Goal: Task Accomplishment & Management: Complete application form

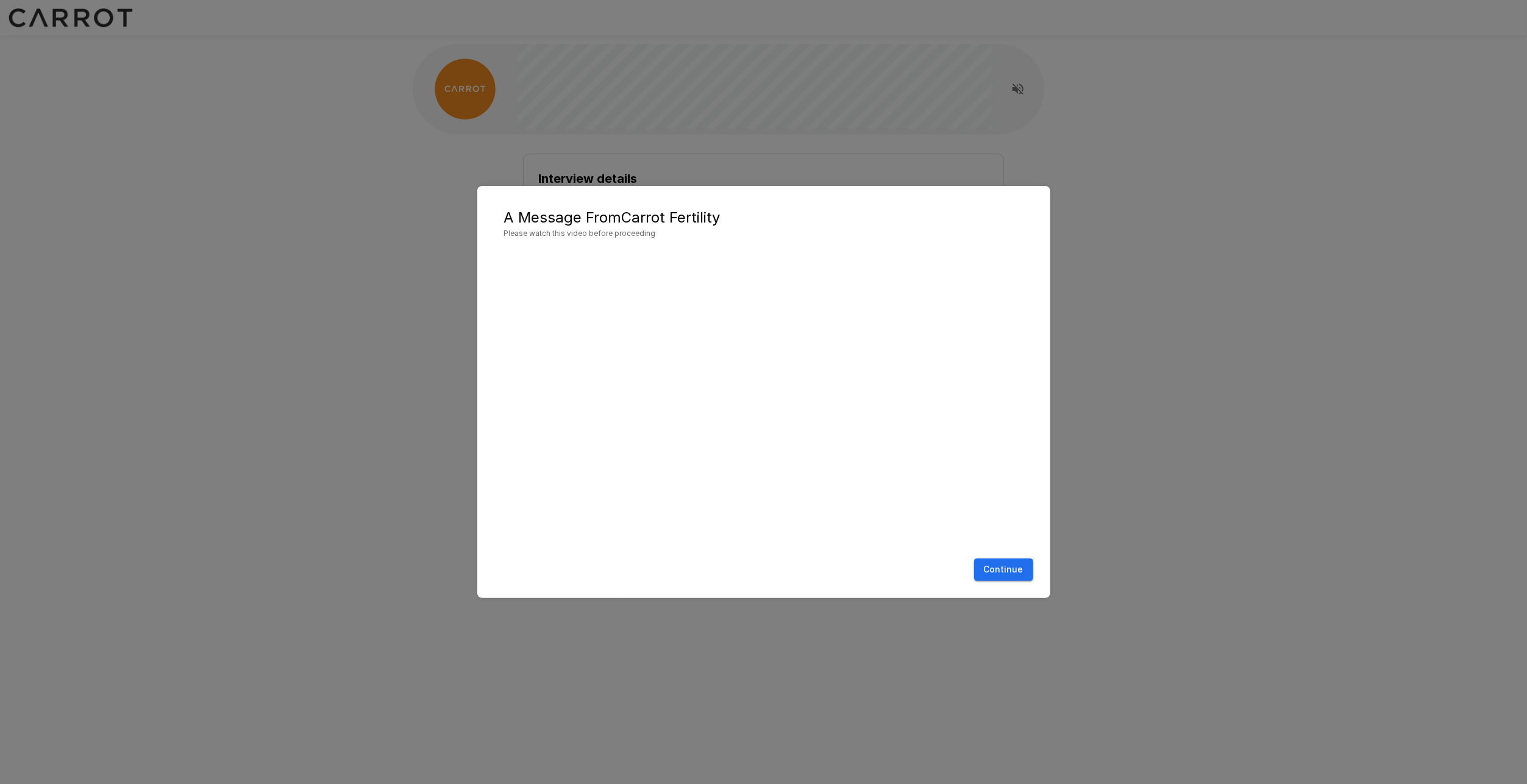
click at [1000, 569] on button "Continue" at bounding box center [1004, 569] width 59 height 22
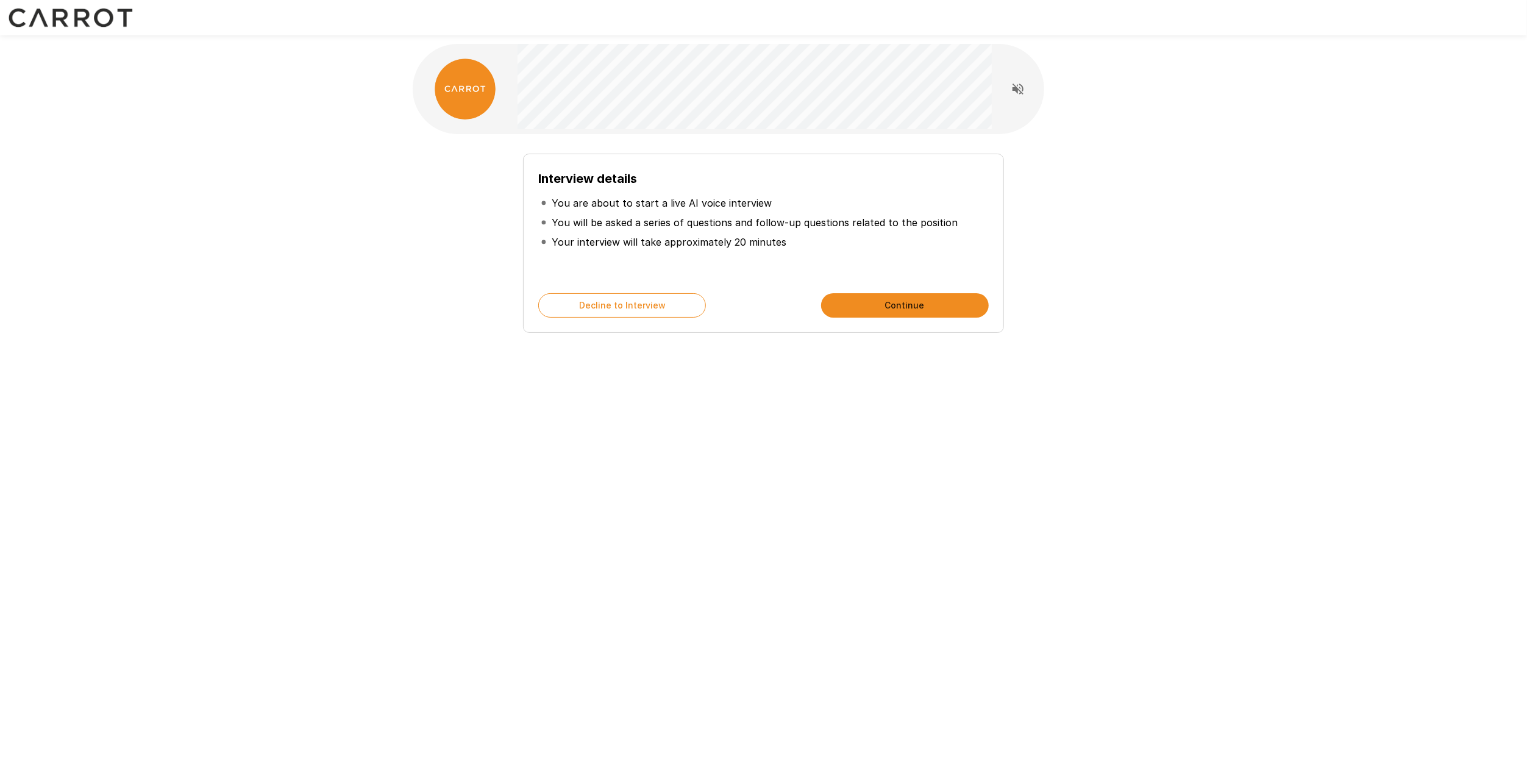
click at [898, 302] on button "Continue" at bounding box center [905, 305] width 167 height 24
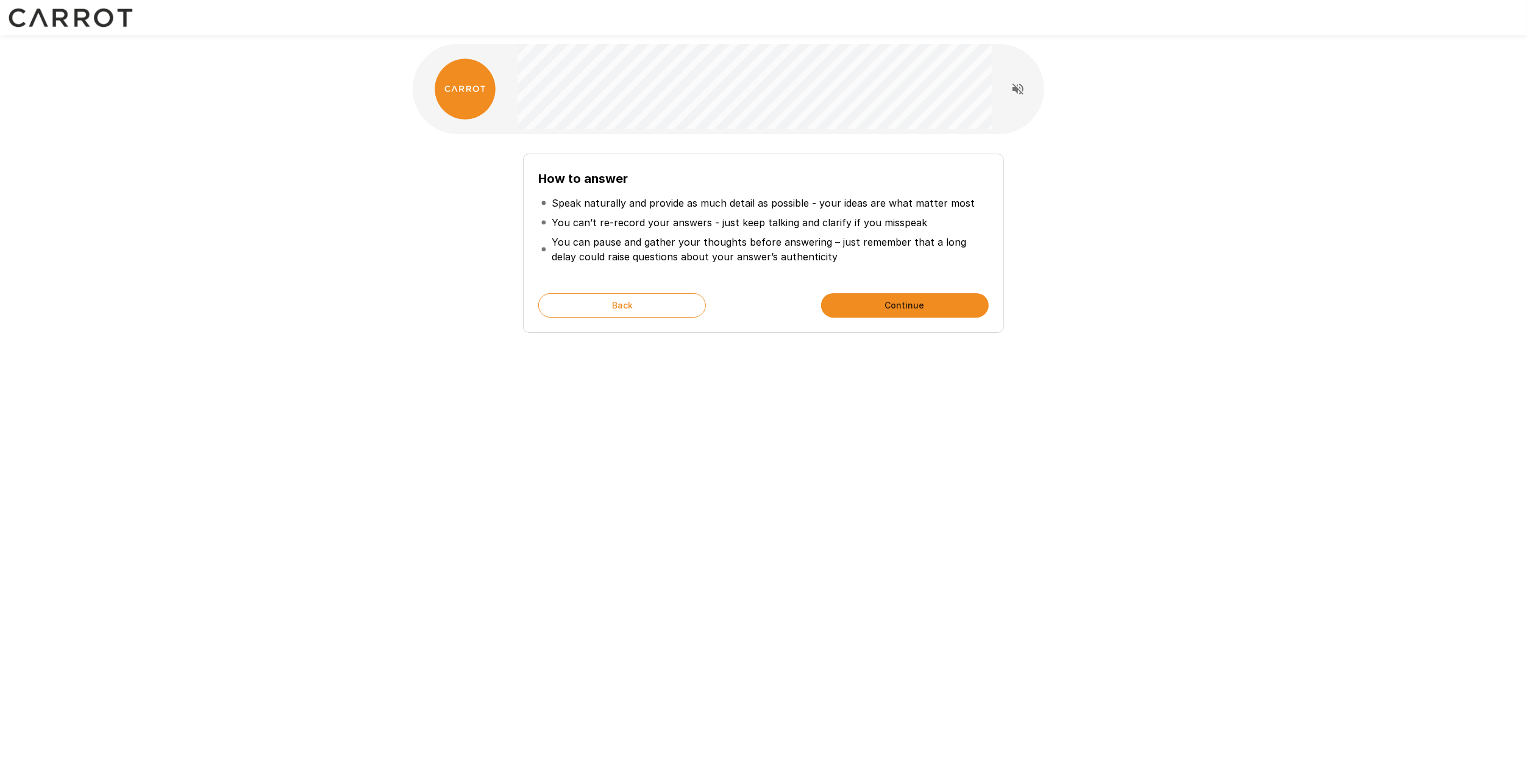
click at [938, 305] on button "Continue" at bounding box center [905, 305] width 167 height 24
click at [938, 305] on button "Start My Interview" at bounding box center [905, 305] width 167 height 24
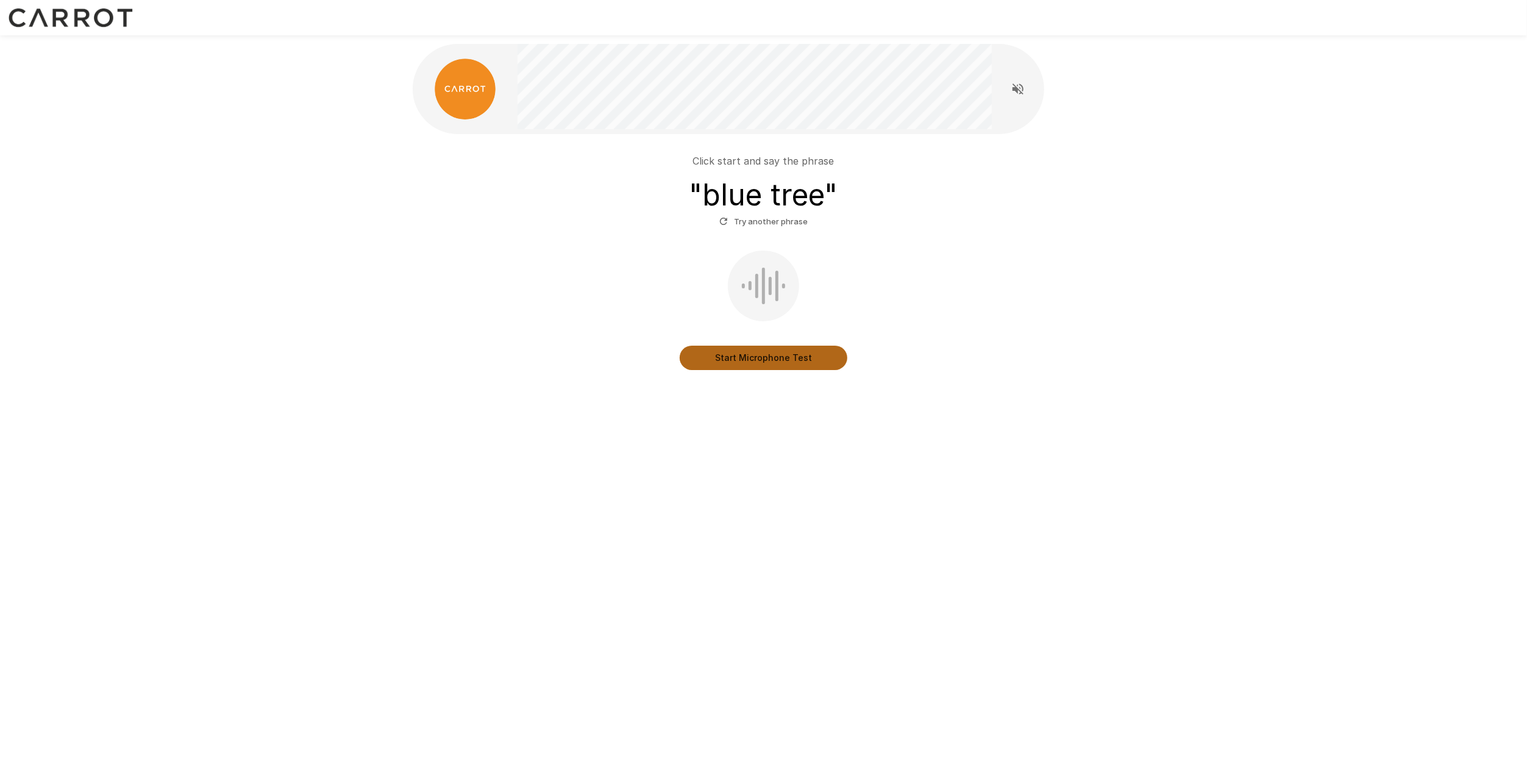
click at [746, 356] on button "Start Microphone Test" at bounding box center [764, 357] width 167 height 24
click at [781, 360] on button "Stop & Submit" at bounding box center [764, 357] width 167 height 24
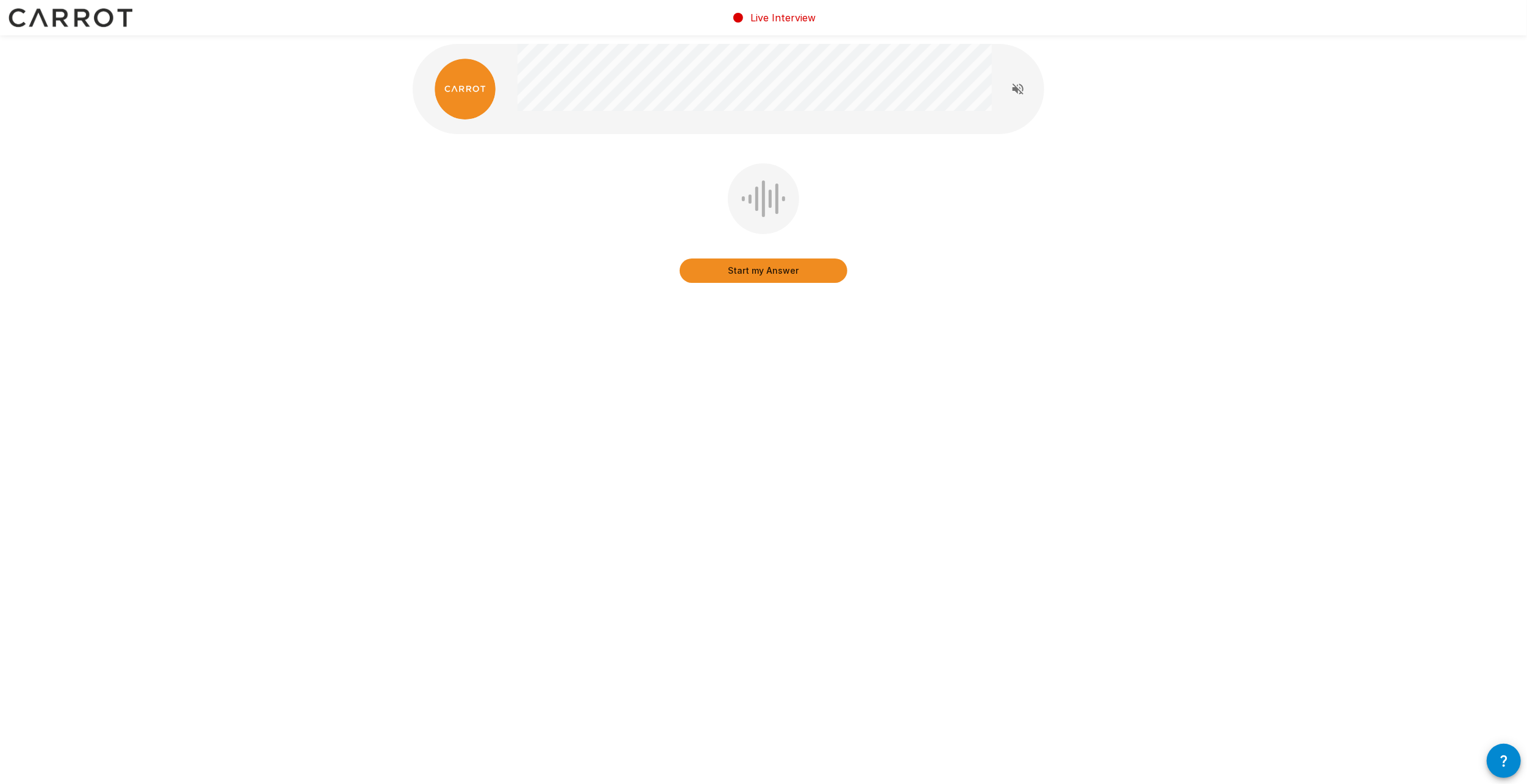
click at [803, 275] on button "Start my Answer" at bounding box center [764, 270] width 167 height 24
click at [803, 275] on button "Stop & Submit" at bounding box center [764, 270] width 167 height 24
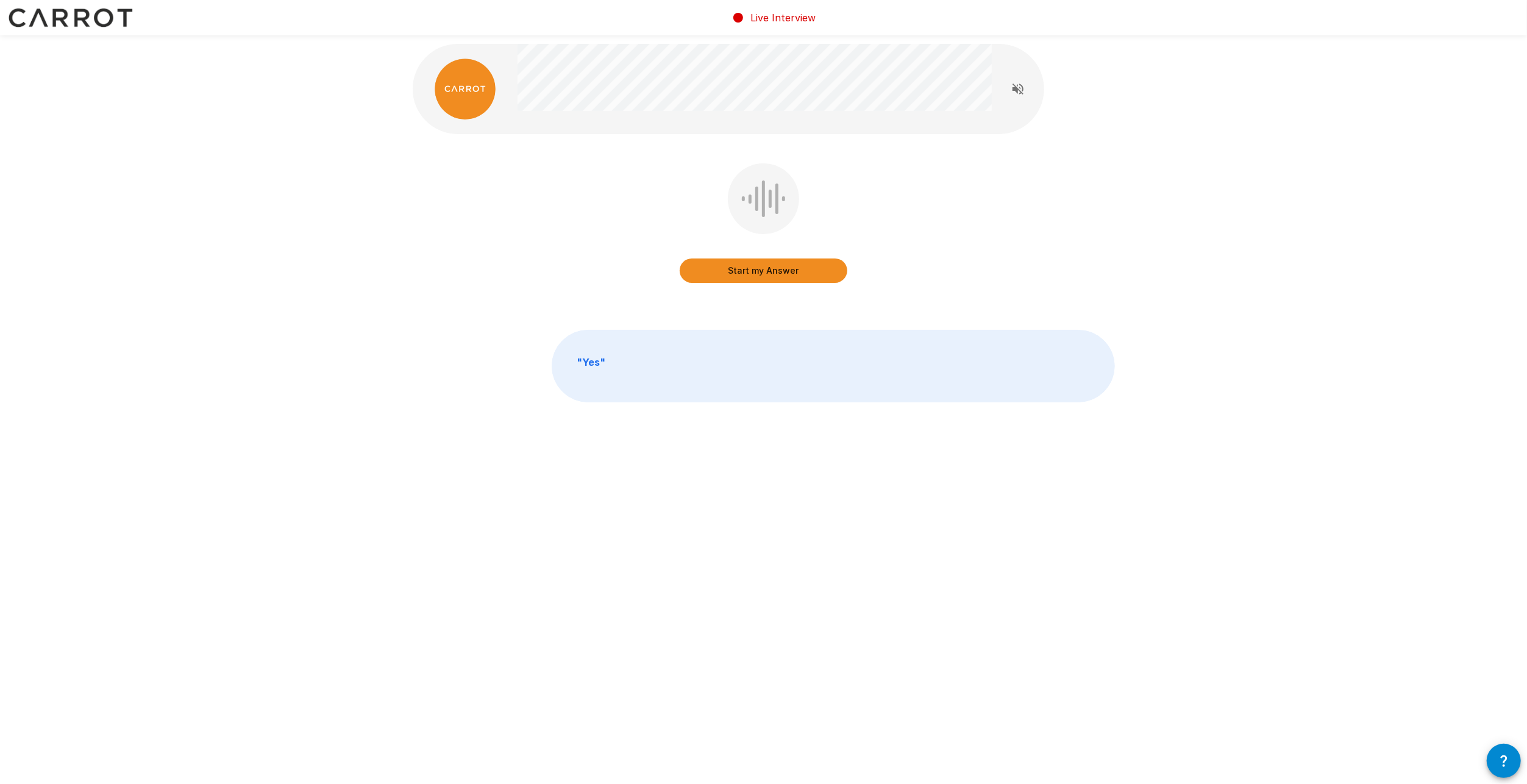
click at [794, 271] on button "Start my Answer" at bounding box center [764, 270] width 167 height 24
click at [791, 272] on button "Stop & Submit" at bounding box center [764, 270] width 167 height 24
click at [782, 271] on button "Start my Answer" at bounding box center [764, 270] width 167 height 24
click at [790, 273] on button "Stop & Submit" at bounding box center [764, 270] width 167 height 24
click at [803, 272] on button "Start my Answer" at bounding box center [764, 270] width 167 height 24
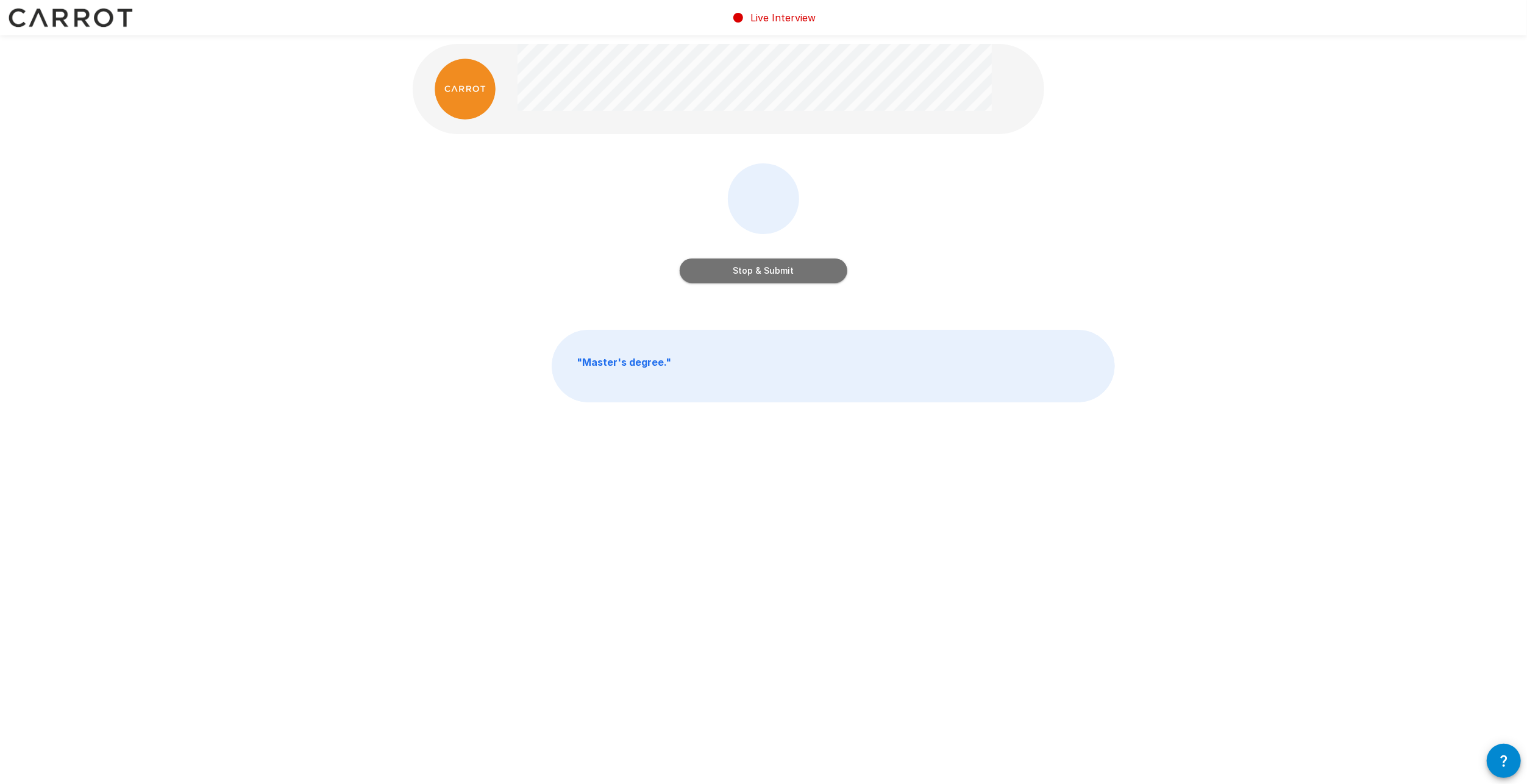
click at [792, 275] on button "Stop & Submit" at bounding box center [764, 270] width 167 height 24
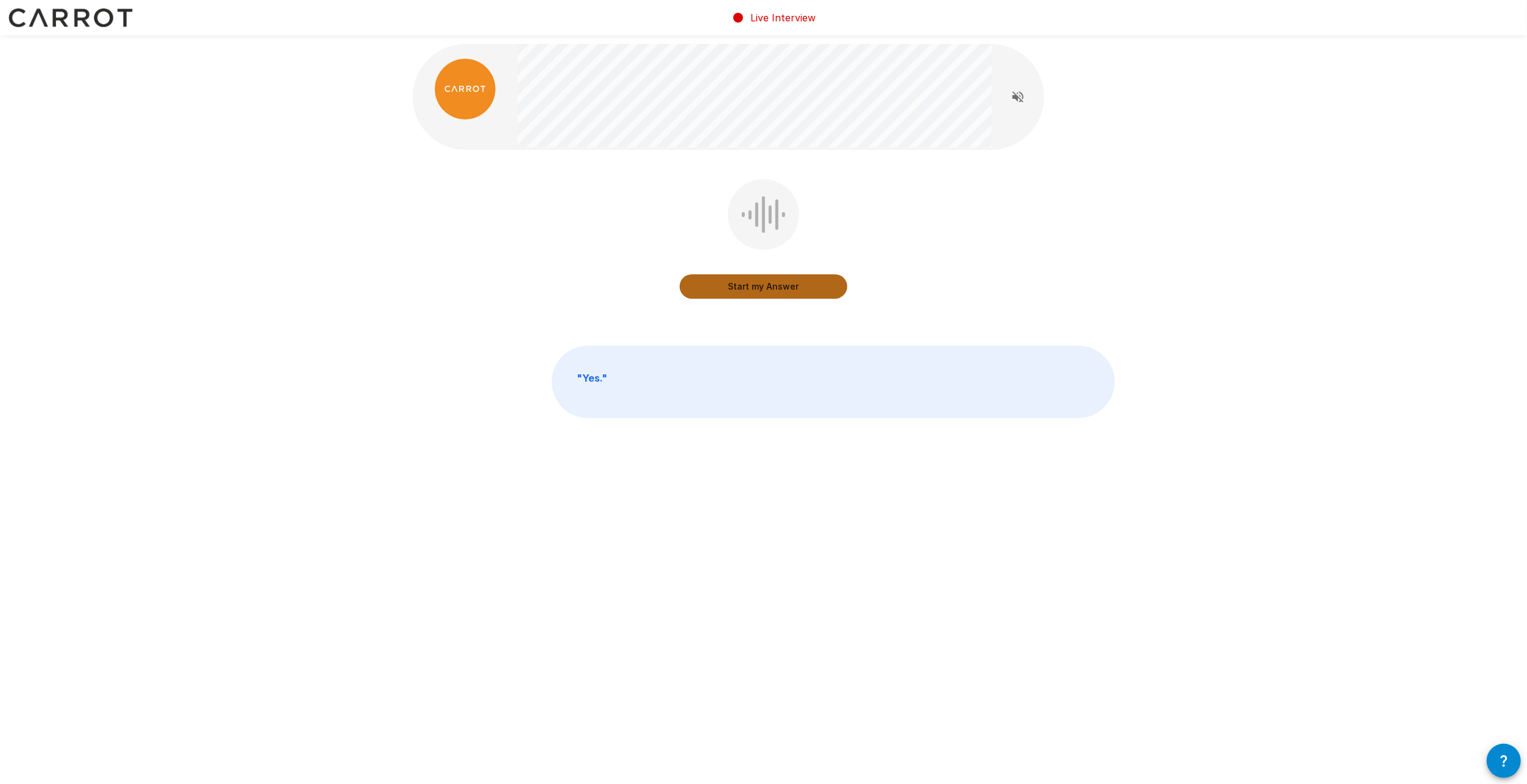
click at [772, 285] on button "Start my Answer" at bounding box center [764, 286] width 167 height 24
click at [768, 284] on button "Stop & Submit" at bounding box center [764, 286] width 167 height 24
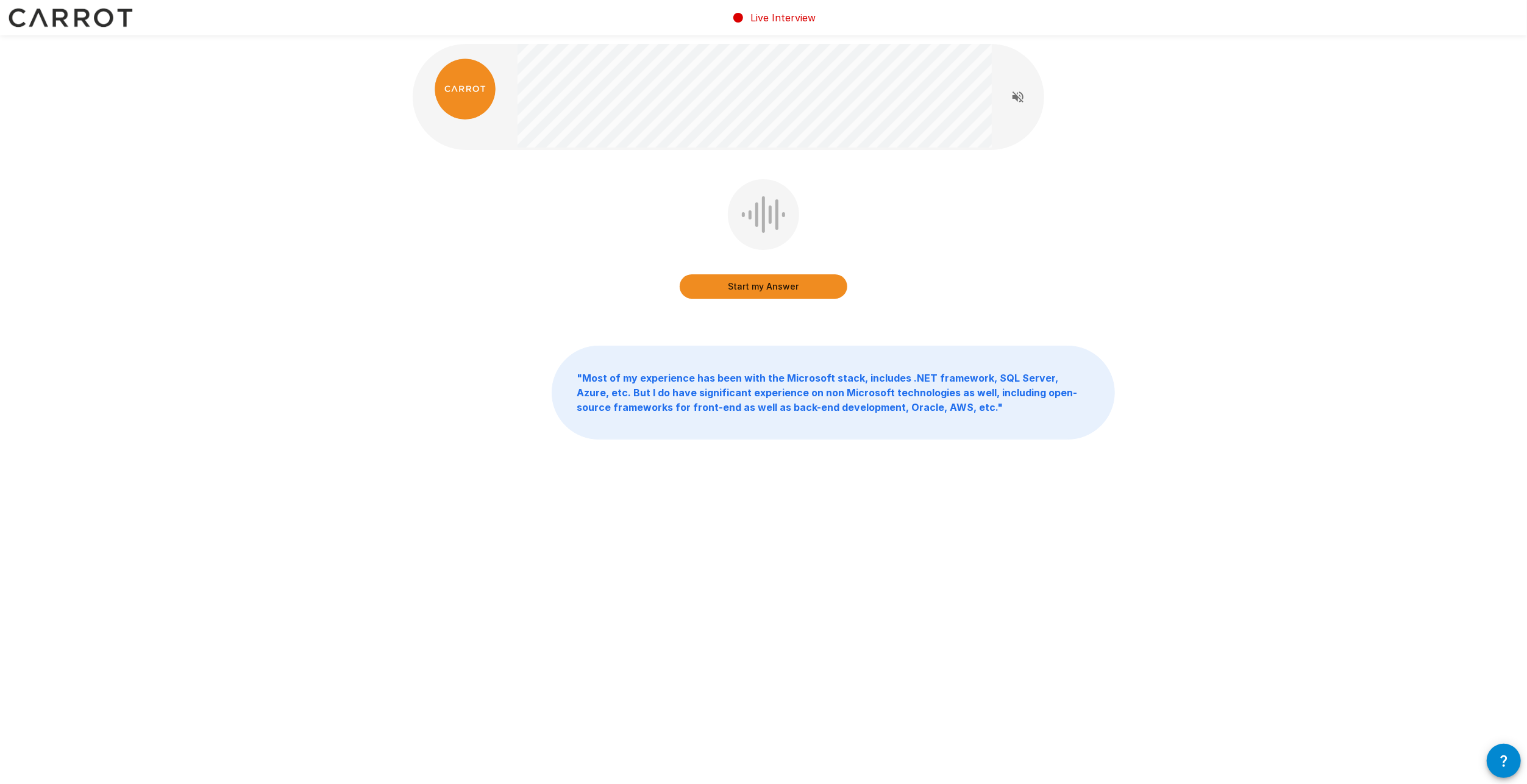
click at [783, 289] on button "Start my Answer" at bounding box center [764, 286] width 167 height 24
click at [779, 284] on button "Stop & Submit" at bounding box center [764, 286] width 167 height 24
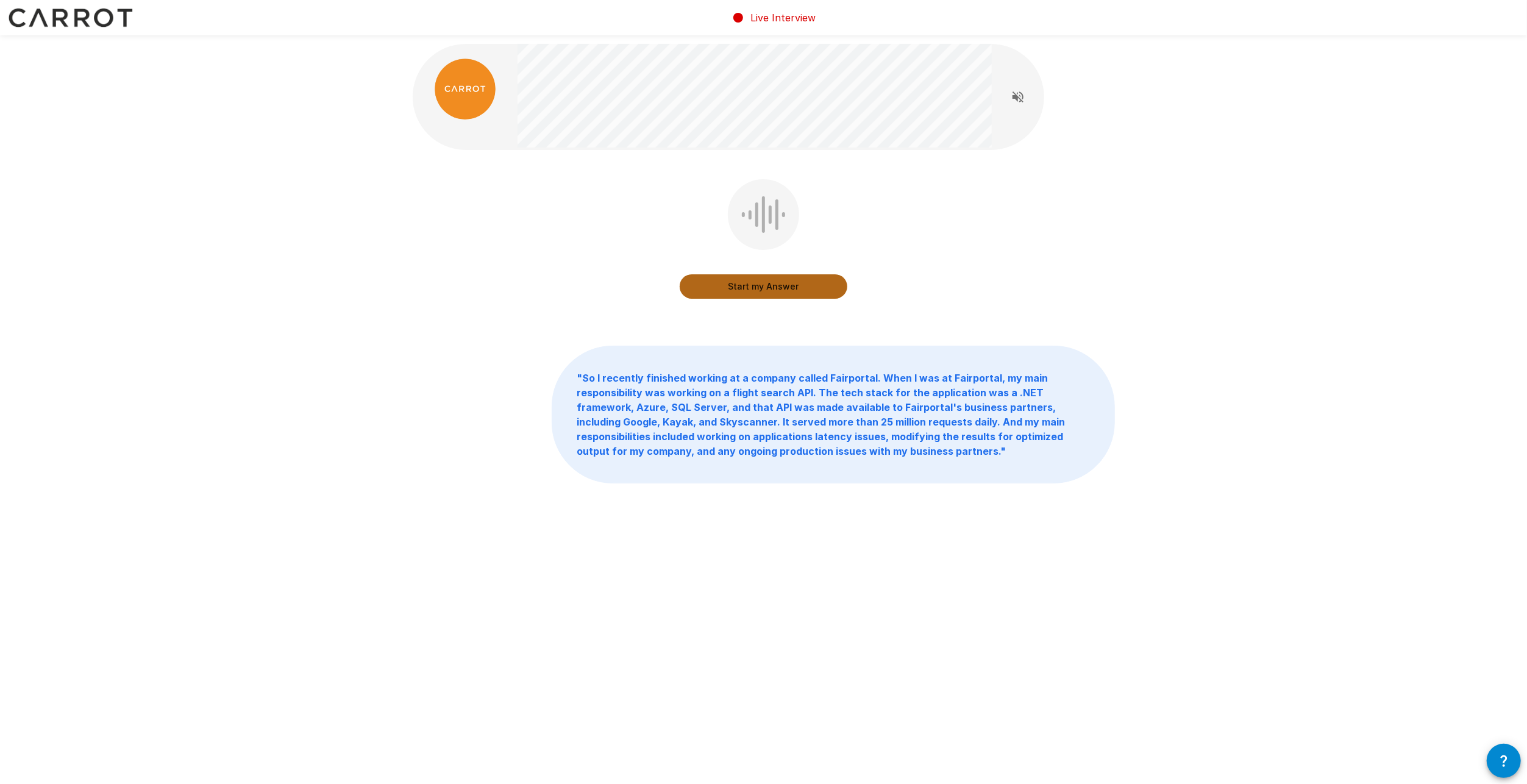
click at [777, 284] on button "Start my Answer" at bounding box center [764, 286] width 167 height 24
click at [799, 281] on button "Stop & Submit" at bounding box center [764, 286] width 167 height 24
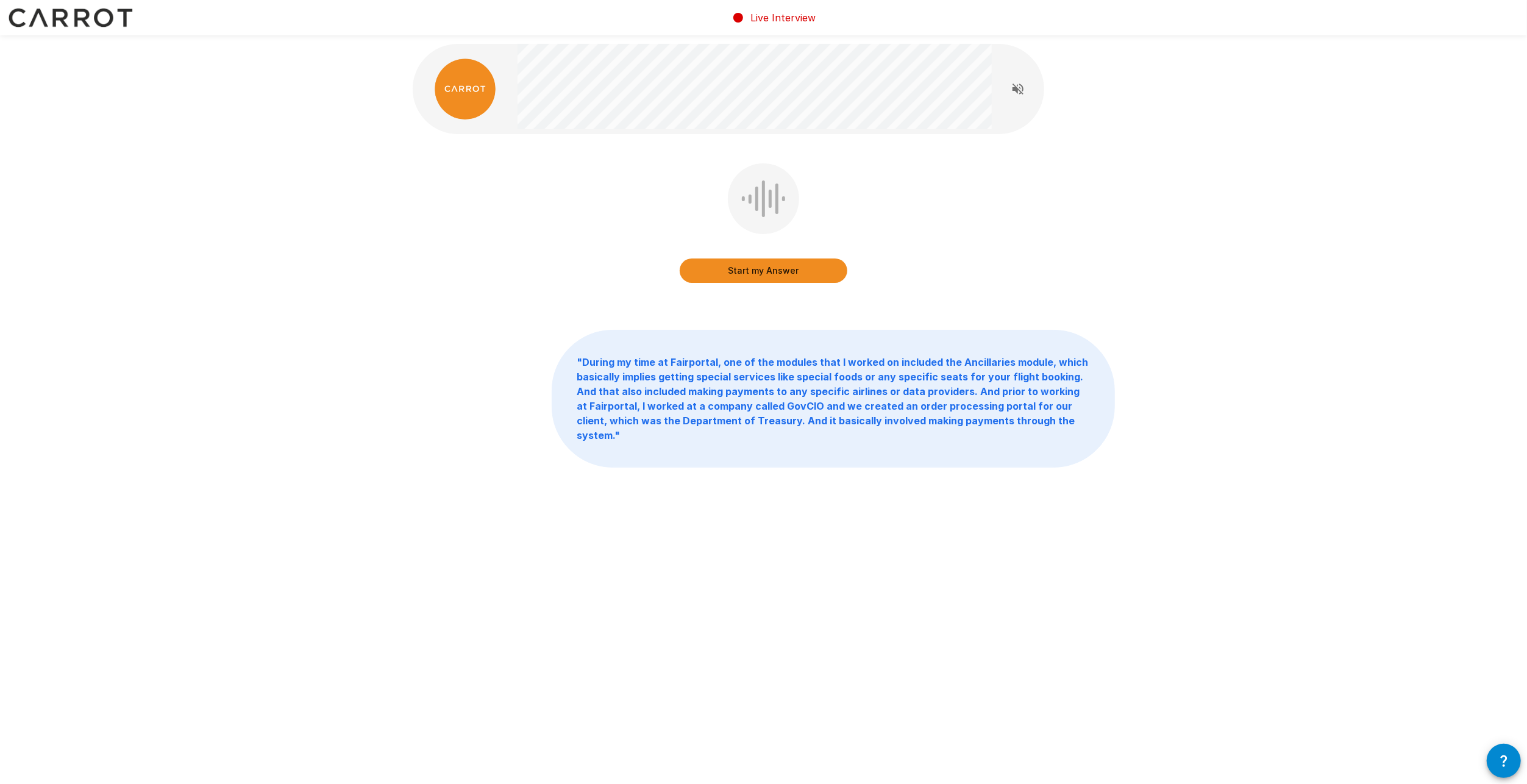
click at [783, 271] on button "Start my Answer" at bounding box center [764, 270] width 167 height 24
click at [798, 273] on button "Stop & Submit" at bounding box center [764, 270] width 167 height 24
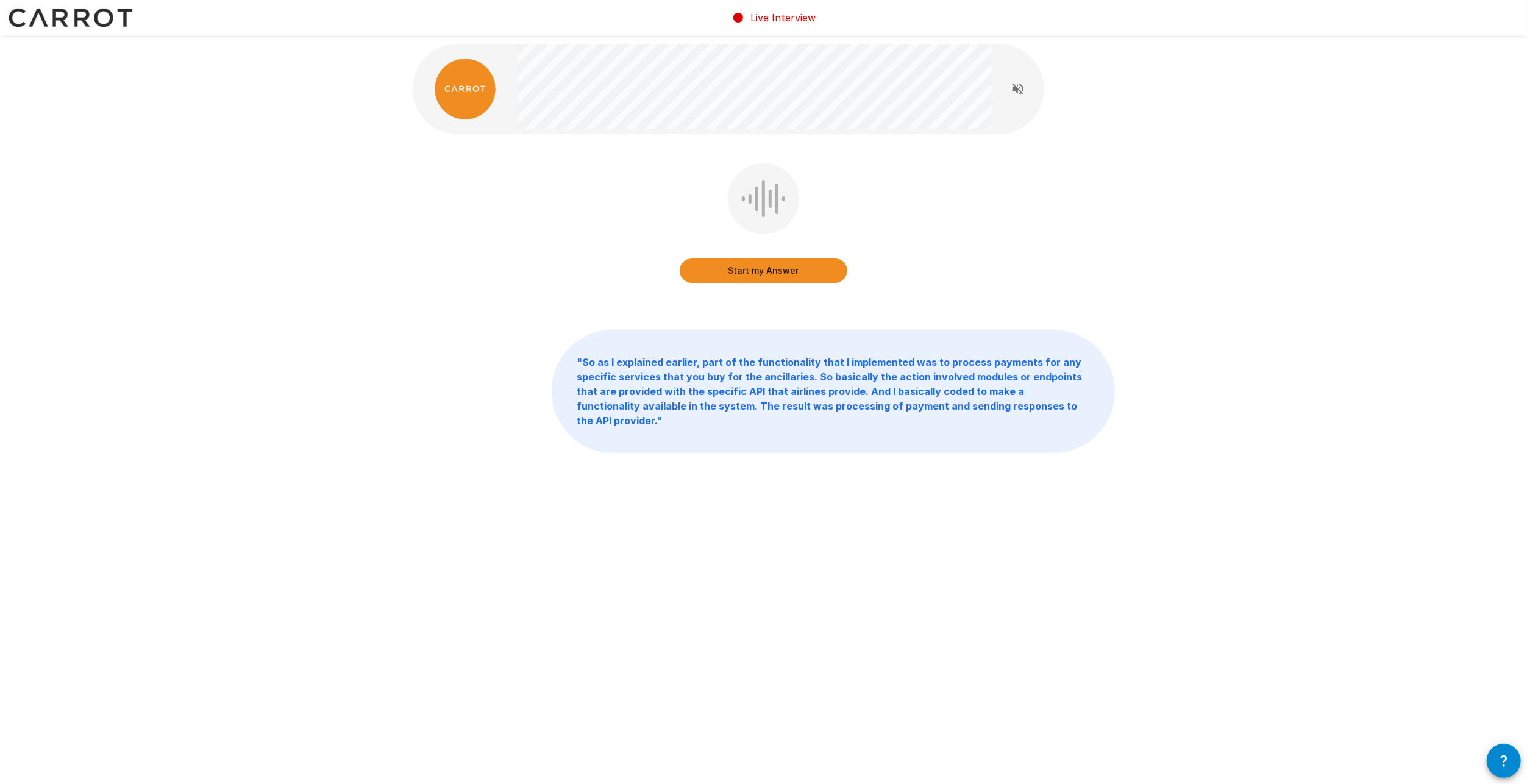
click at [775, 274] on button "Start my Answer" at bounding box center [764, 270] width 167 height 24
click at [767, 268] on button "Stop & Submit" at bounding box center [764, 270] width 167 height 24
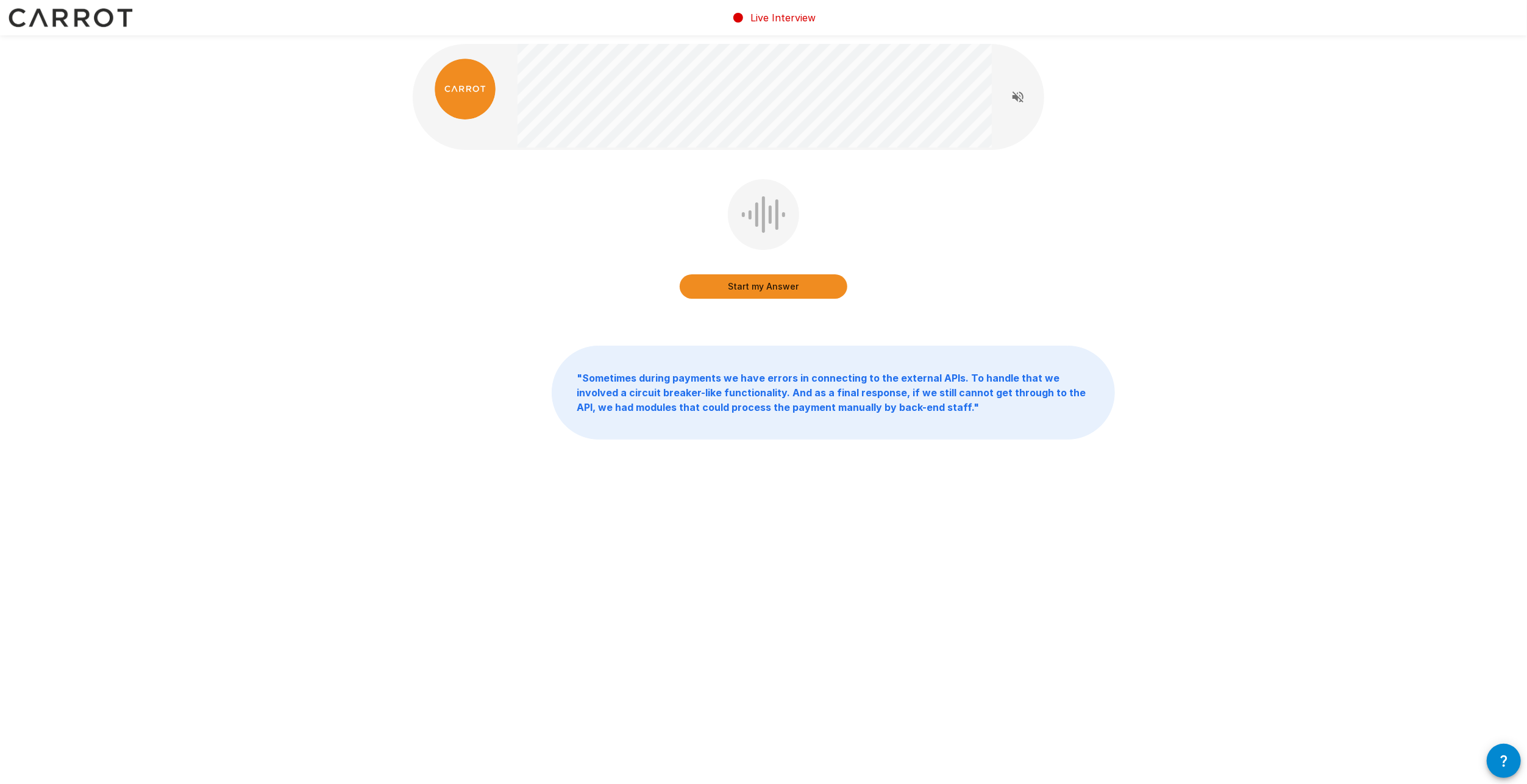
click at [786, 289] on button "Start my Answer" at bounding box center [764, 286] width 167 height 24
click at [804, 285] on button "Stop & Submit" at bounding box center [764, 286] width 167 height 24
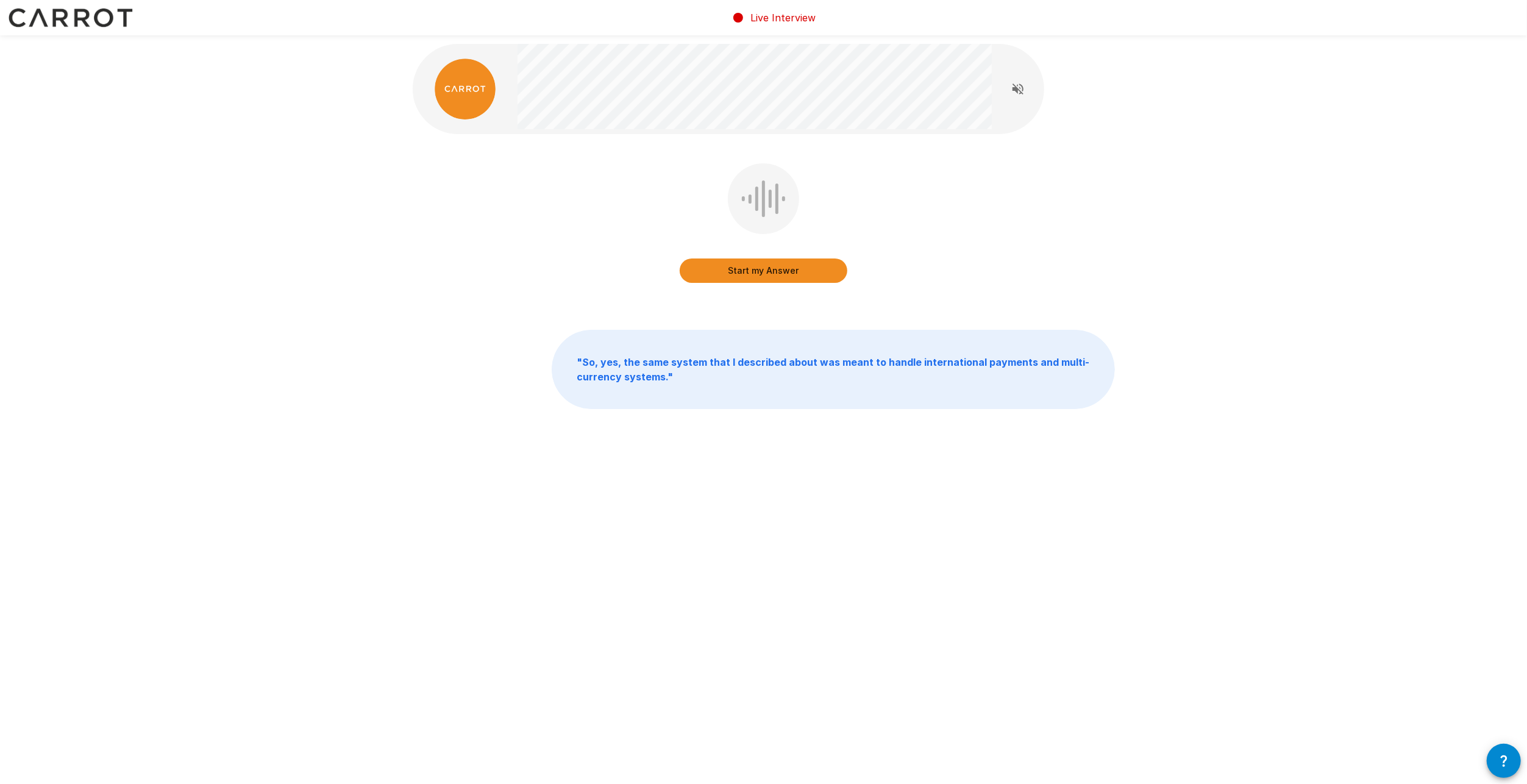
click at [813, 277] on button "Start my Answer" at bounding box center [764, 270] width 167 height 24
click at [813, 267] on button "Stop & Submit" at bounding box center [764, 270] width 167 height 24
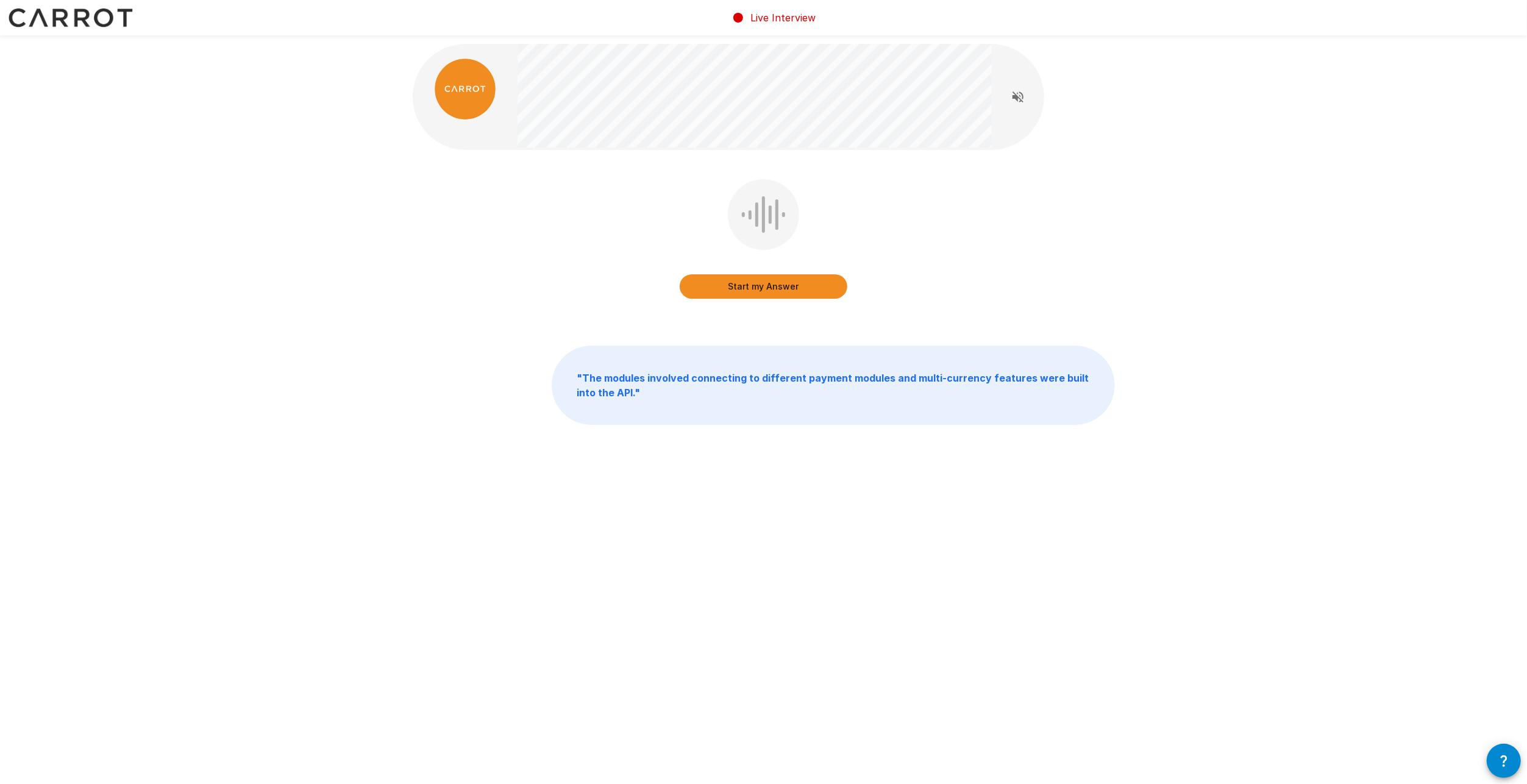
click at [794, 288] on button "Start my Answer" at bounding box center [764, 286] width 167 height 24
click at [760, 284] on button "Stop & Submit" at bounding box center [764, 286] width 167 height 24
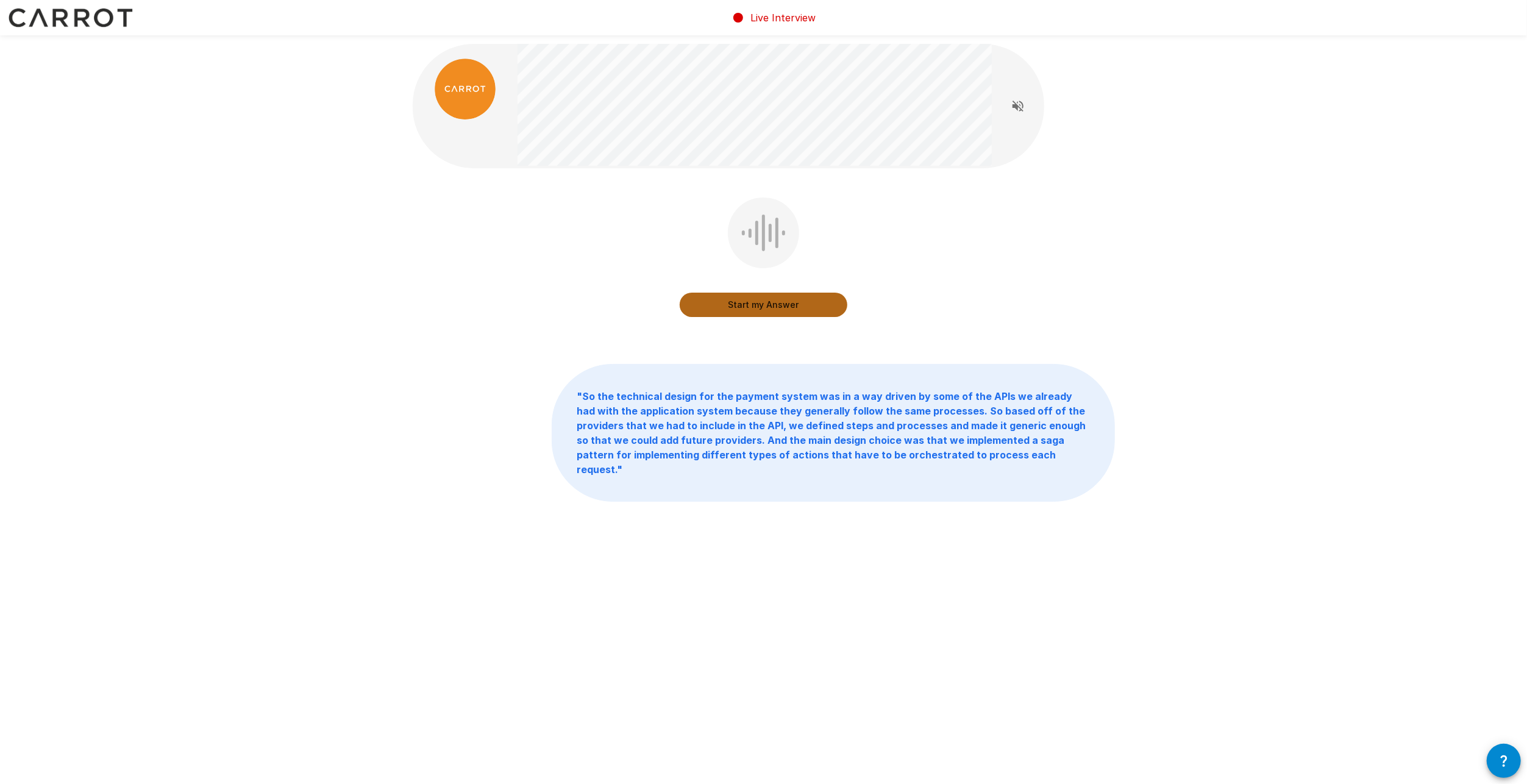
click at [792, 306] on button "Start my Answer" at bounding box center [764, 304] width 167 height 24
click at [818, 302] on button "Stop & Submit" at bounding box center [764, 304] width 167 height 24
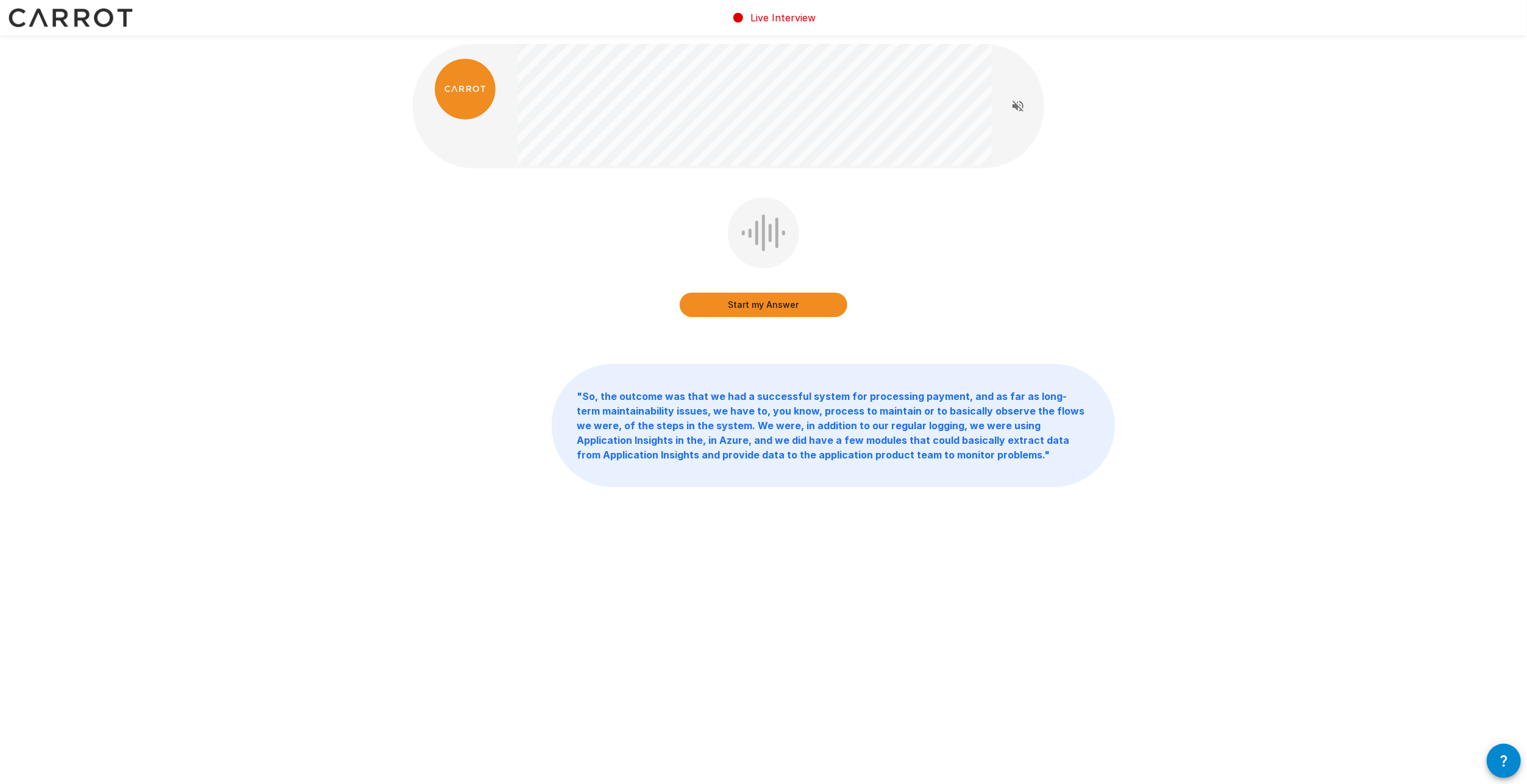
click at [719, 307] on button "Start my Answer" at bounding box center [764, 304] width 167 height 24
click at [794, 304] on button "Stop & Submit" at bounding box center [764, 304] width 167 height 24
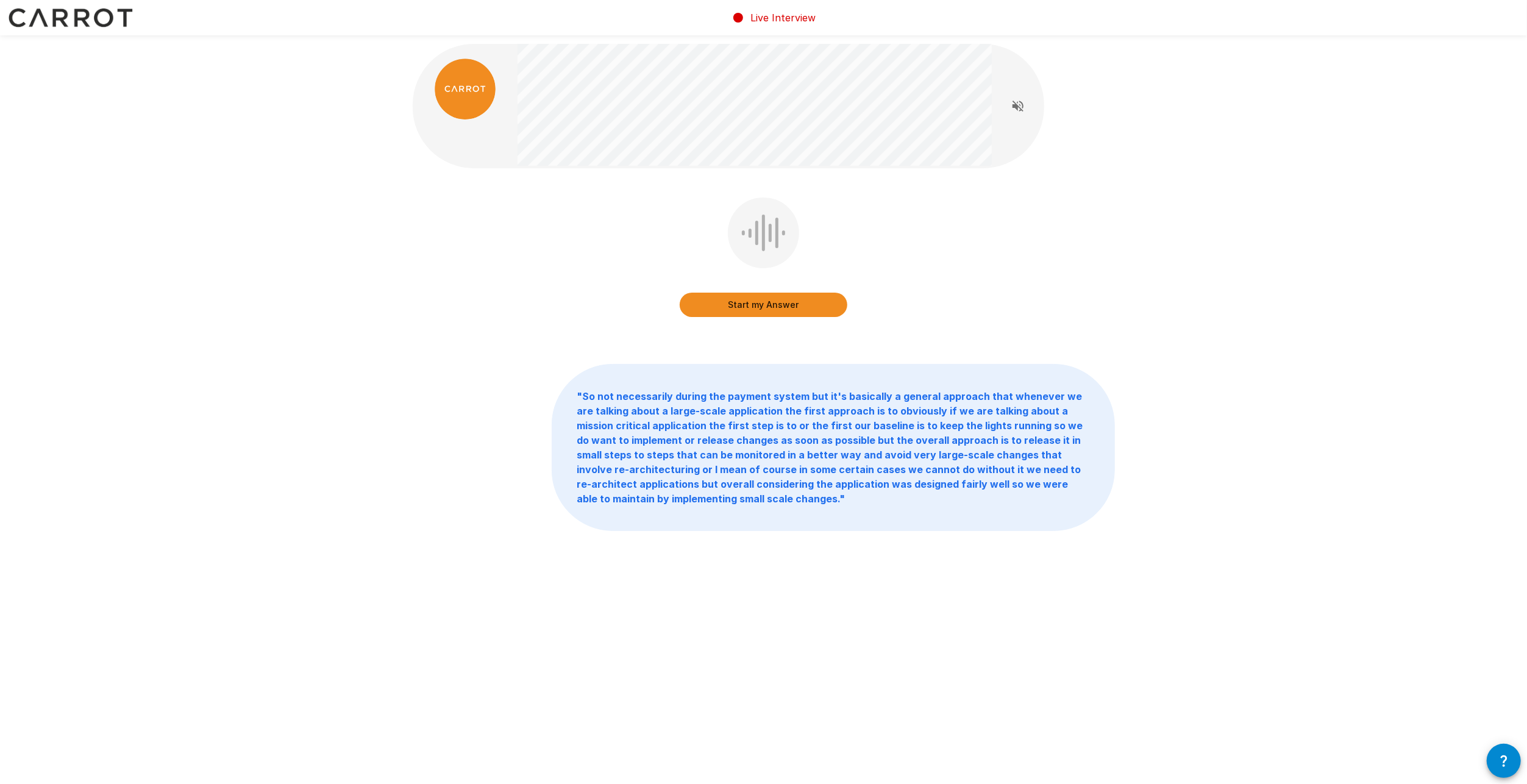
click at [801, 303] on button "Start my Answer" at bounding box center [764, 304] width 167 height 24
click at [813, 308] on button "Stop & Submit" at bounding box center [764, 304] width 167 height 24
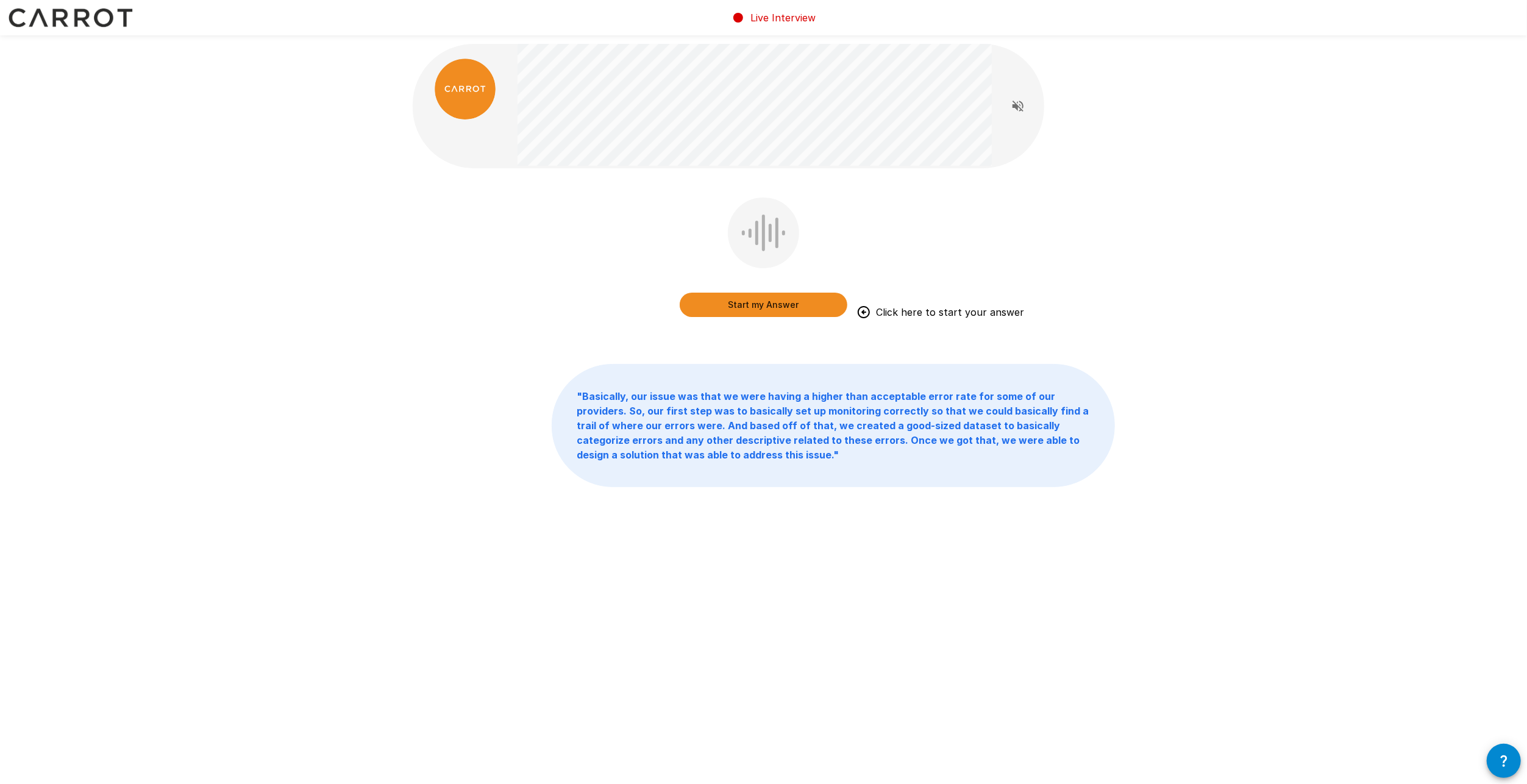
click at [812, 306] on button "Start my Answer" at bounding box center [764, 304] width 167 height 24
click at [804, 306] on button "Stop & Submit" at bounding box center [764, 304] width 167 height 24
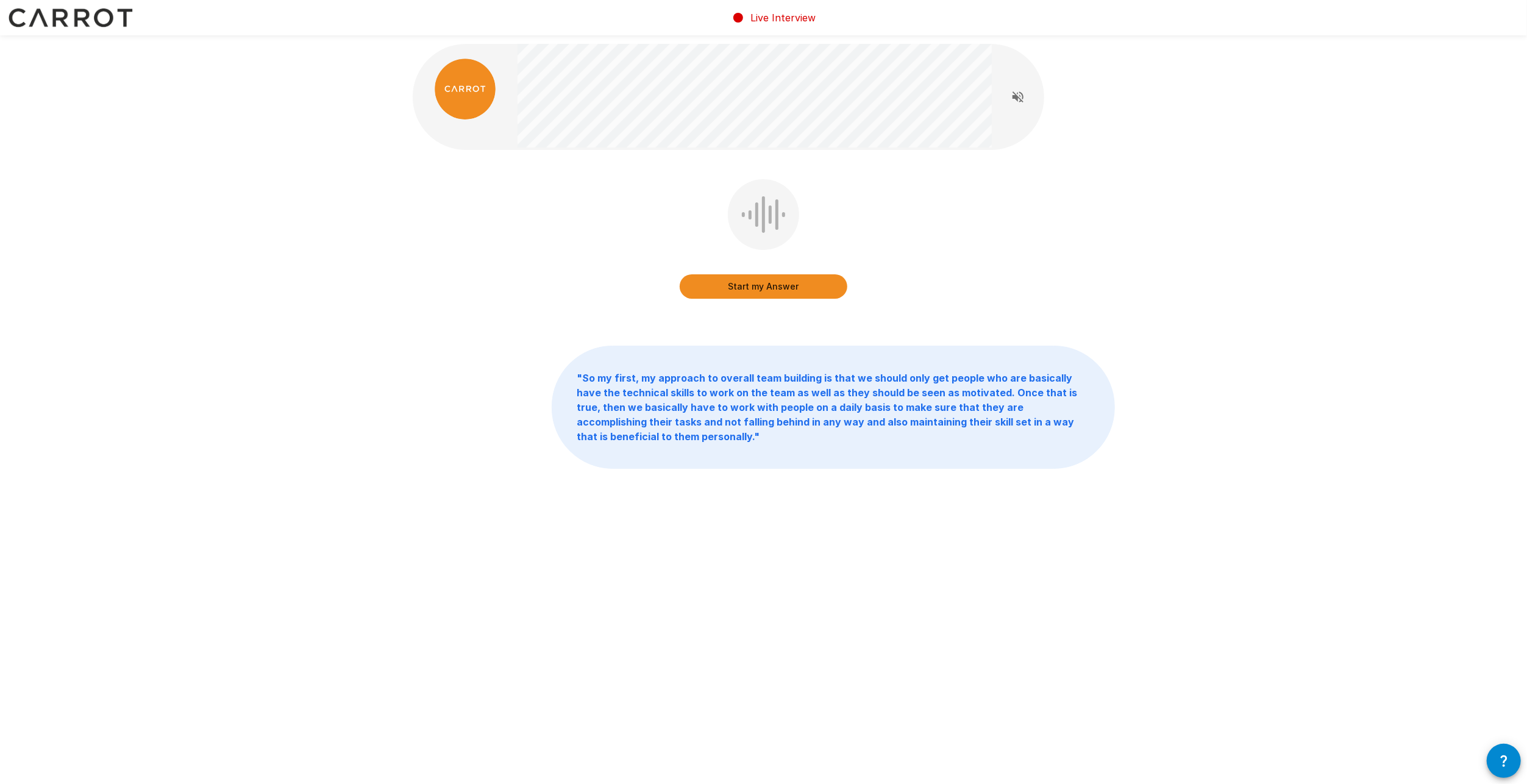
click at [770, 287] on button "Start my Answer" at bounding box center [764, 286] width 167 height 24
click at [805, 287] on button "Stop & Submit" at bounding box center [764, 286] width 167 height 24
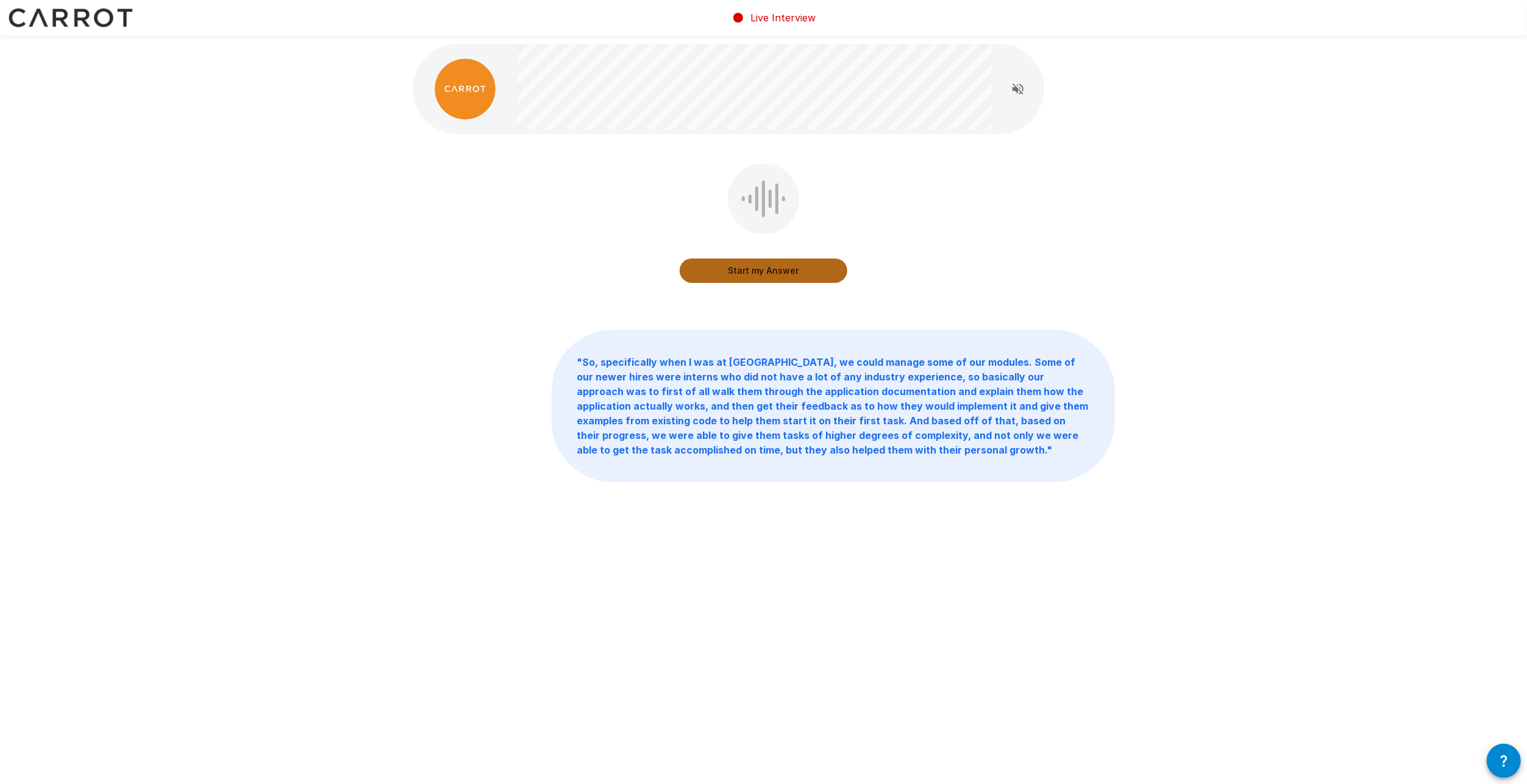
click at [766, 268] on button "Start my Answer" at bounding box center [764, 270] width 167 height 24
click at [765, 267] on button "Stop & Submit" at bounding box center [764, 270] width 167 height 24
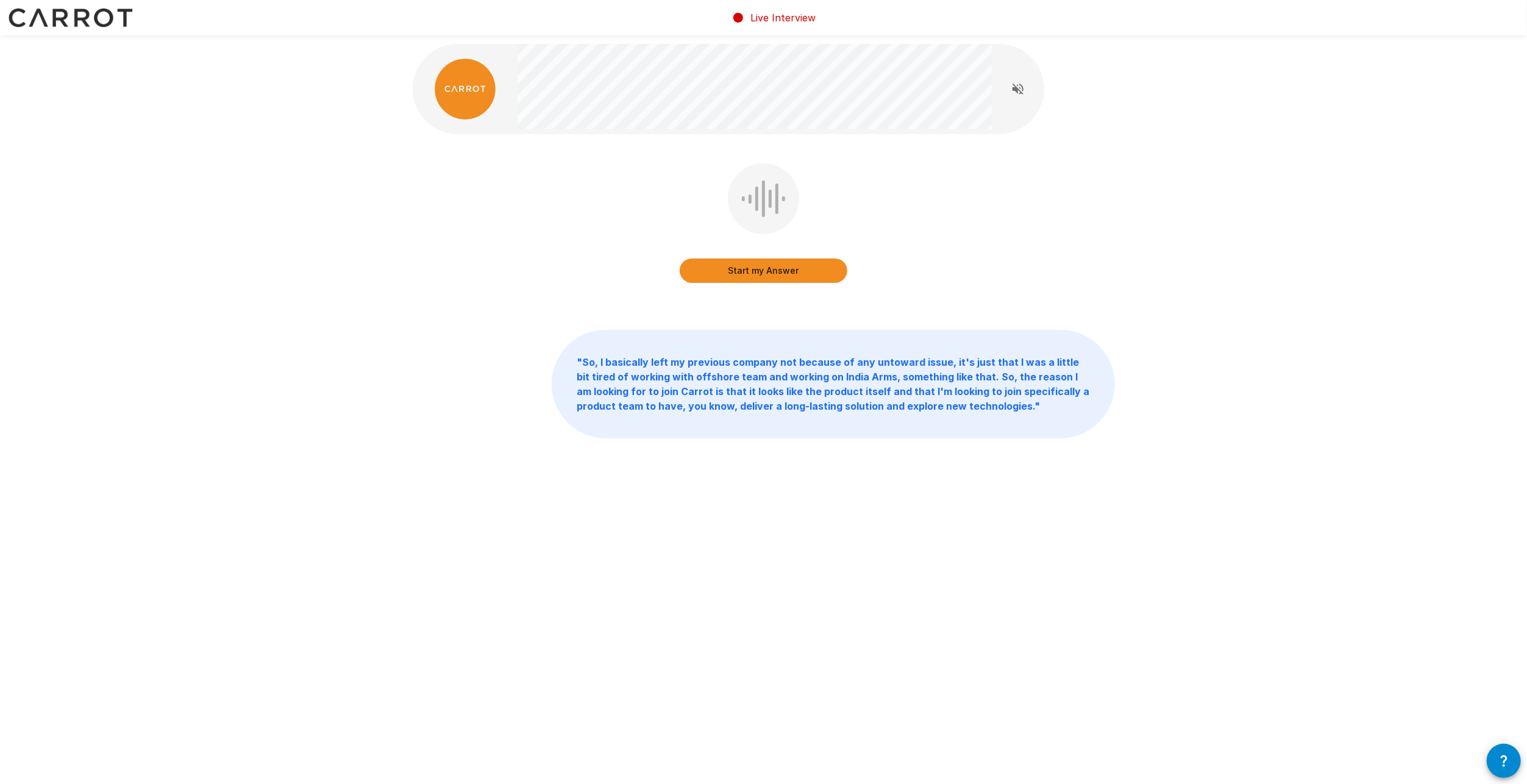
click at [784, 275] on button "Start my Answer" at bounding box center [764, 270] width 167 height 24
click at [781, 280] on button "Stop & Submit" at bounding box center [764, 270] width 167 height 24
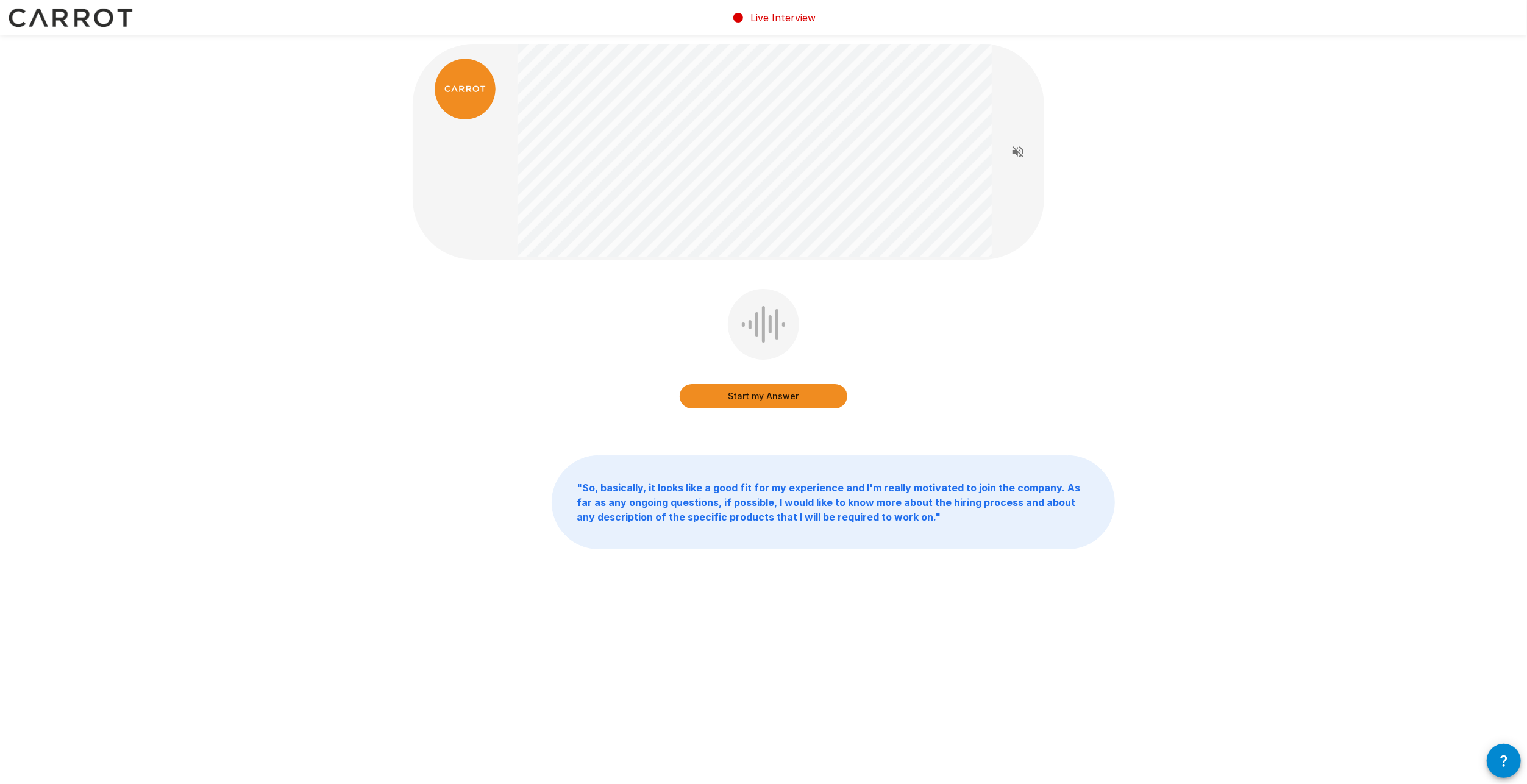
click at [767, 394] on button "Start my Answer" at bounding box center [764, 396] width 167 height 24
click at [797, 405] on button "Stop & Submit" at bounding box center [764, 396] width 167 height 24
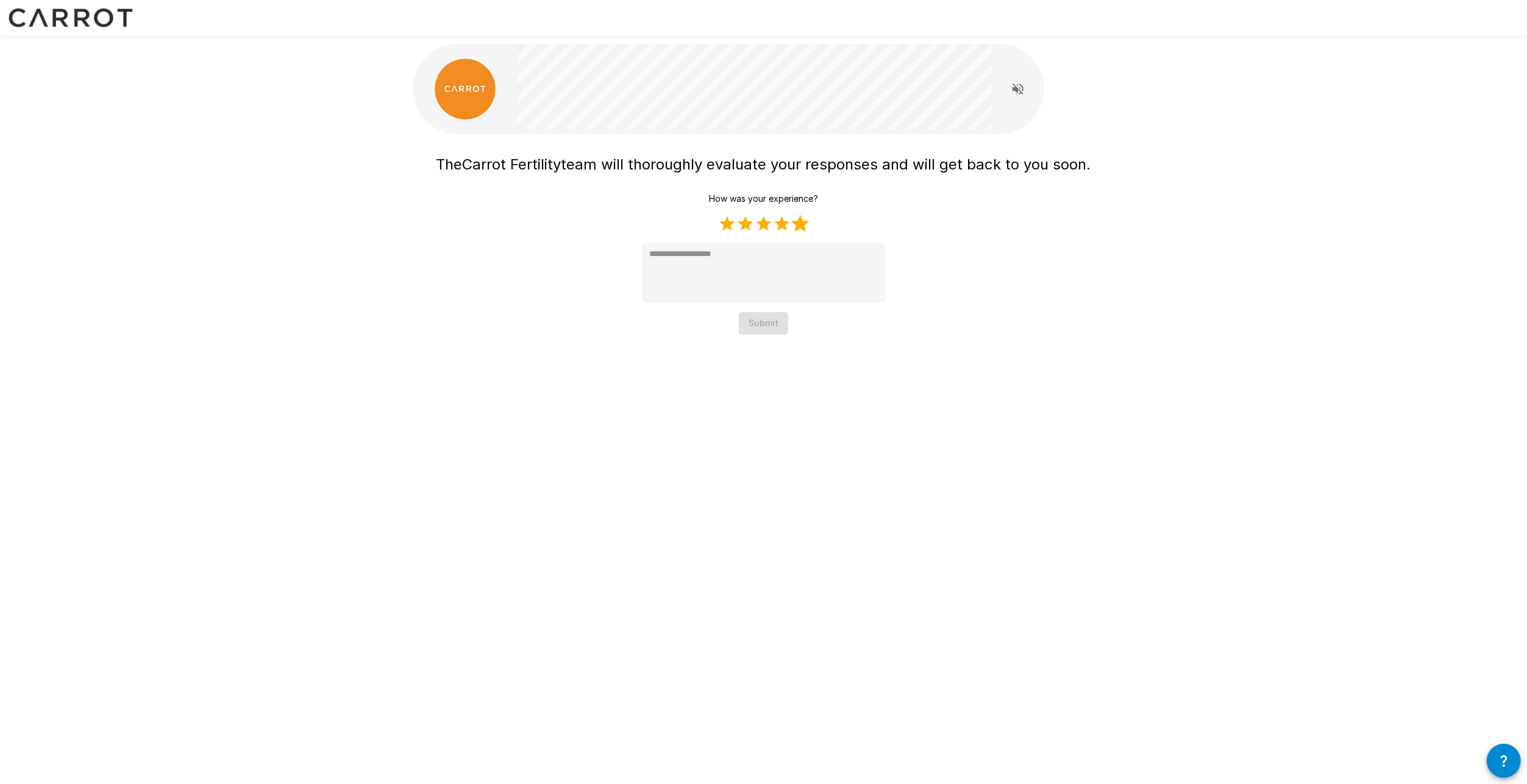
click at [799, 223] on label "5 Stars" at bounding box center [800, 224] width 18 height 18
type textarea "*"
click at [768, 328] on button "Submit" at bounding box center [764, 323] width 49 height 22
